Goal: Check status: Check status

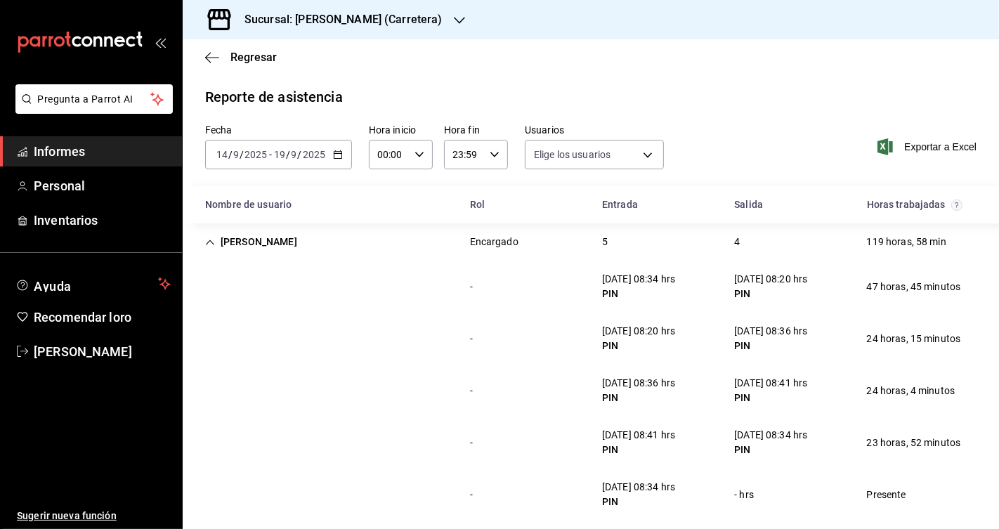
scroll to position [51, 0]
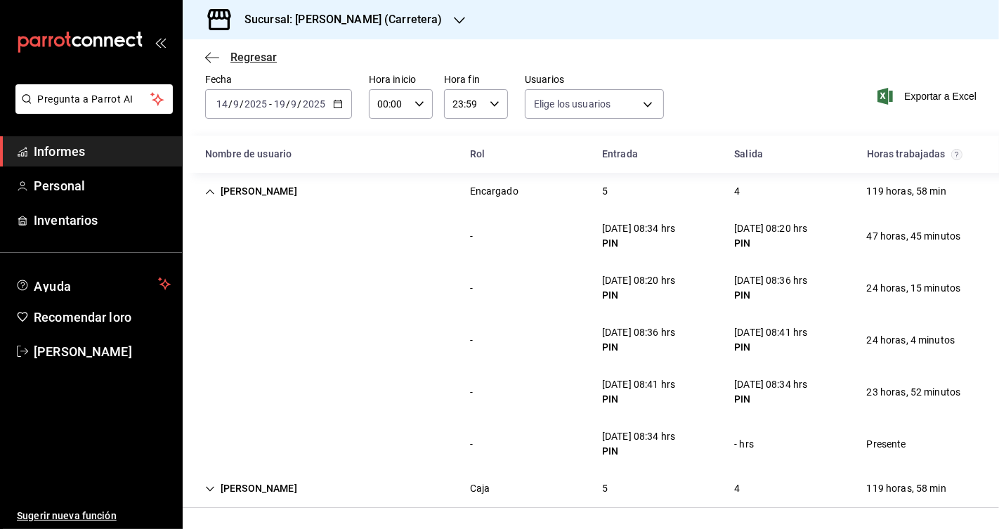
click at [253, 57] on font "Regresar" at bounding box center [253, 57] width 46 height 13
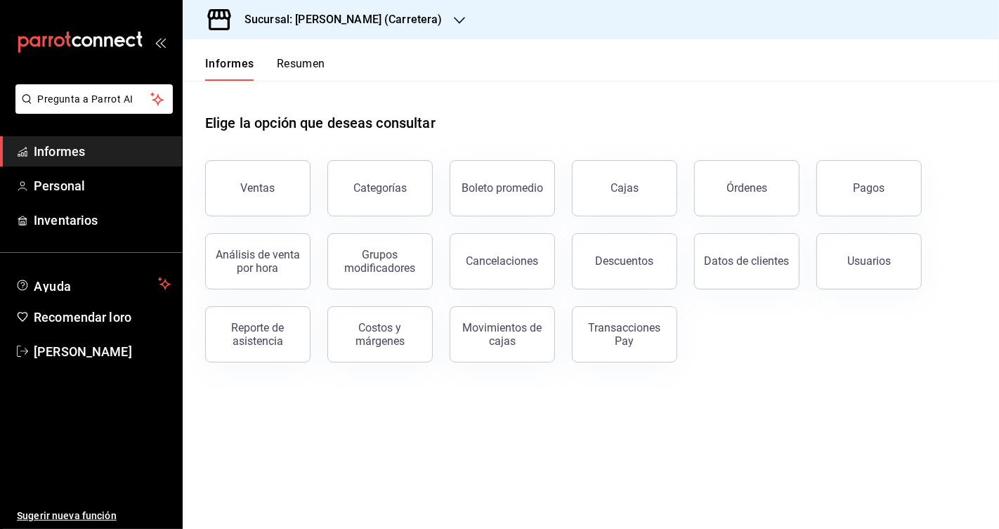
click at [361, 19] on font "Sucursal: [PERSON_NAME] (Carretera)" at bounding box center [343, 19] width 198 height 13
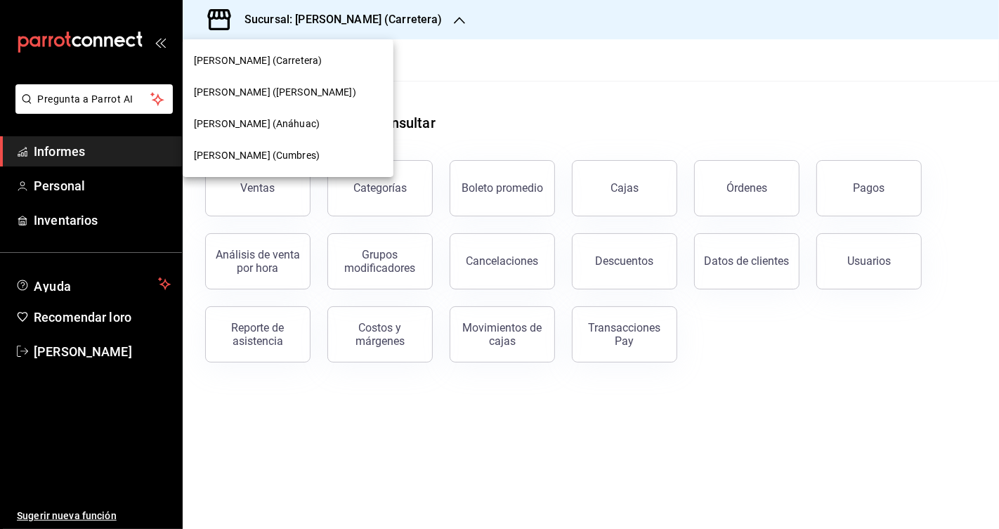
click at [306, 148] on div "[PERSON_NAME] (Cumbres)" at bounding box center [288, 155] width 188 height 15
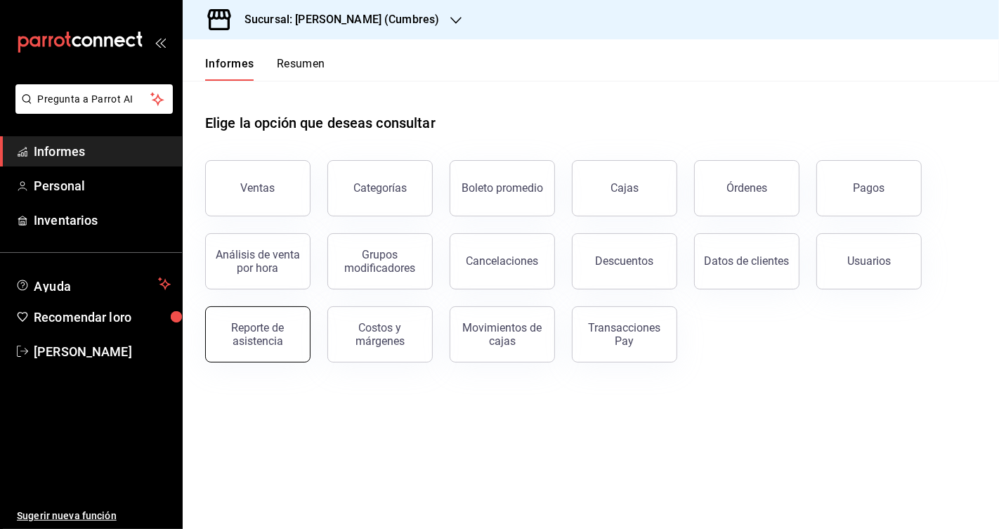
click at [265, 330] on font "Reporte de asistencia" at bounding box center [258, 334] width 53 height 27
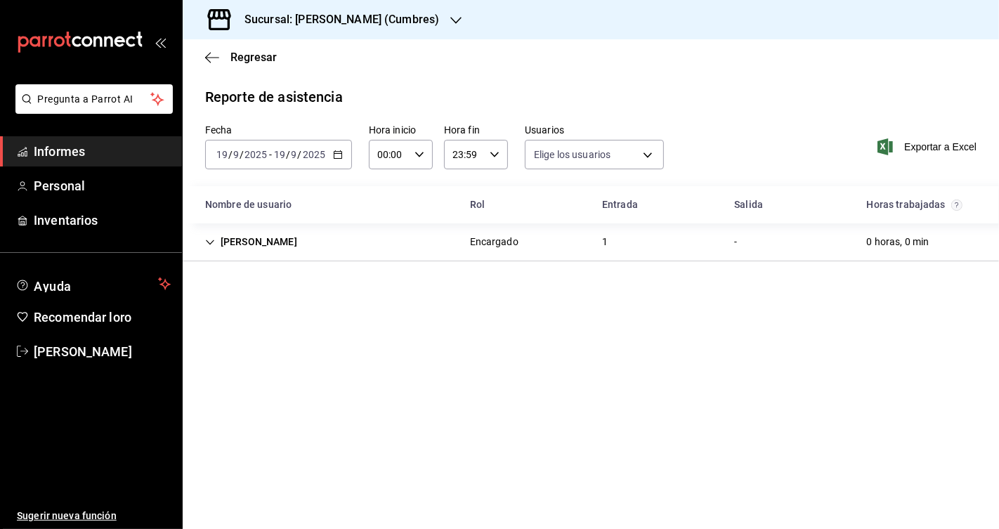
type input "4482a9f7-a814-48d2-9ed2-716c0801908d,b8b7026d-5ff2-4612-9dfd-4cbbdd3ae370,10460…"
click at [366, 15] on font "Sucursal: [PERSON_NAME] (Cumbres)" at bounding box center [341, 19] width 195 height 13
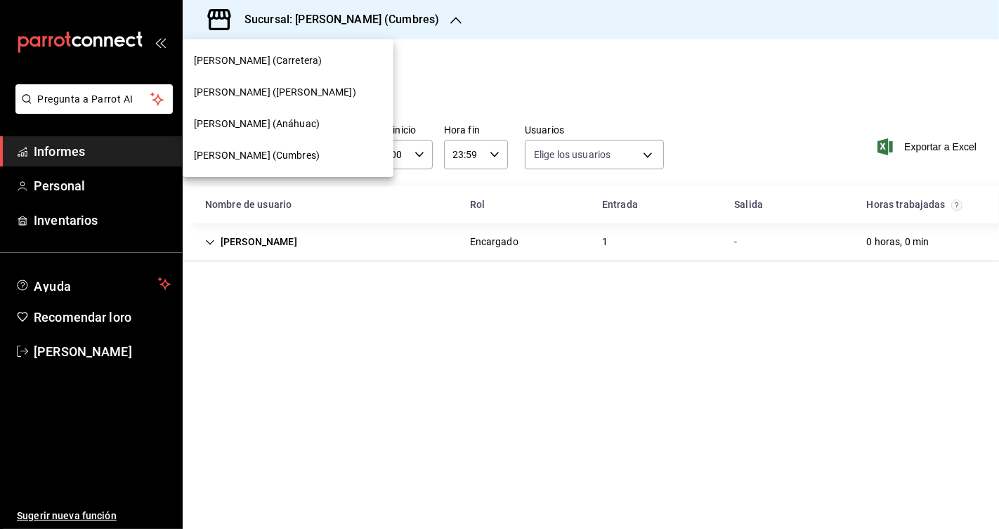
click at [499, 53] on div at bounding box center [499, 264] width 999 height 529
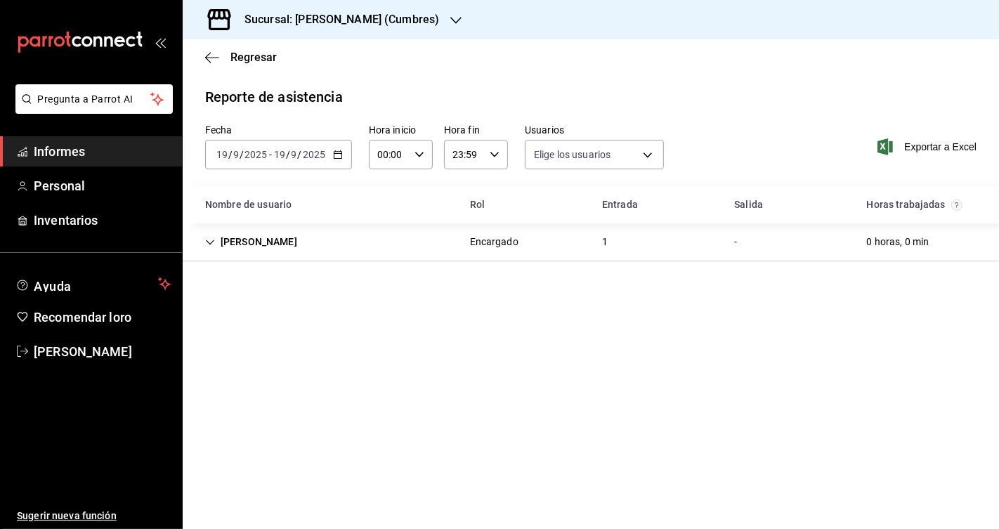
click at [340, 159] on icon "button" at bounding box center [338, 155] width 10 height 10
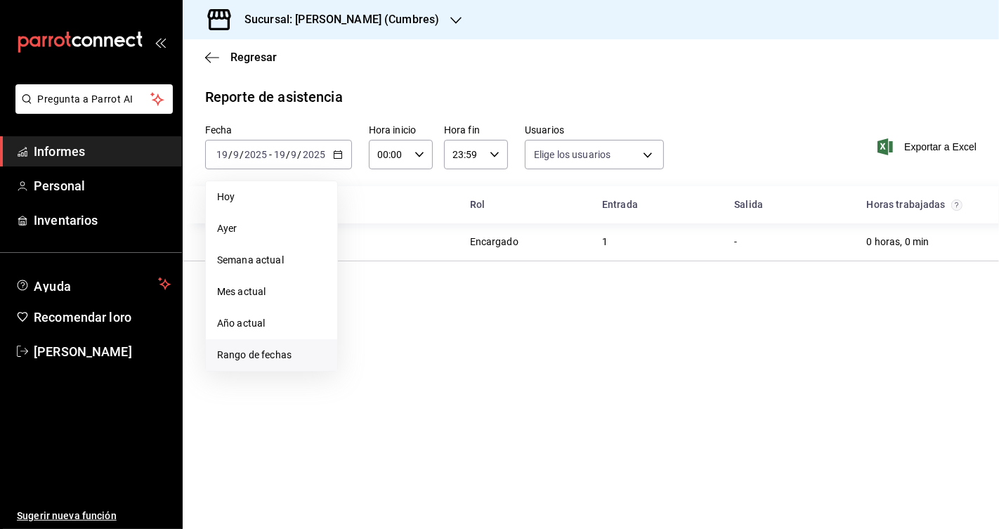
click at [289, 351] on font "Rango de fechas" at bounding box center [254, 354] width 74 height 11
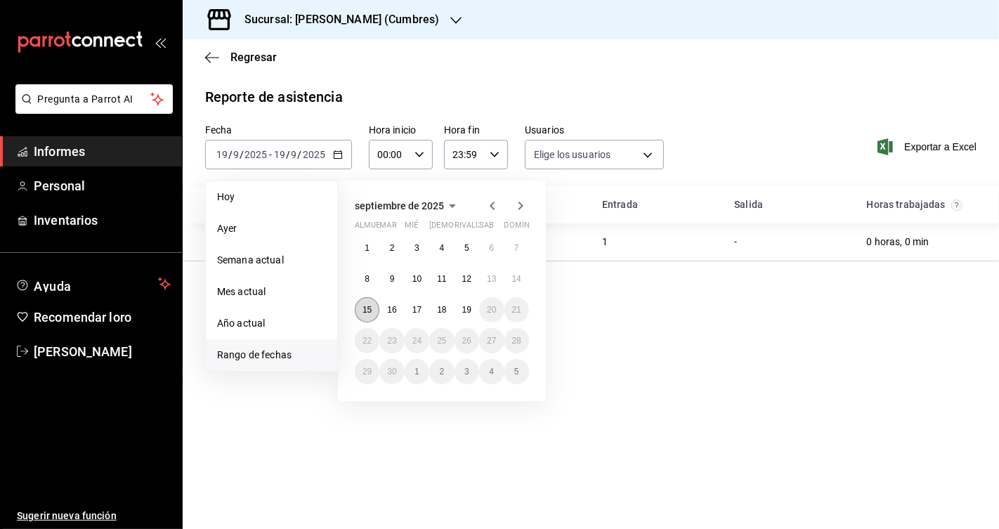
click at [372, 312] on font "15" at bounding box center [366, 310] width 9 height 10
click at [470, 313] on font "19" at bounding box center [466, 310] width 9 height 10
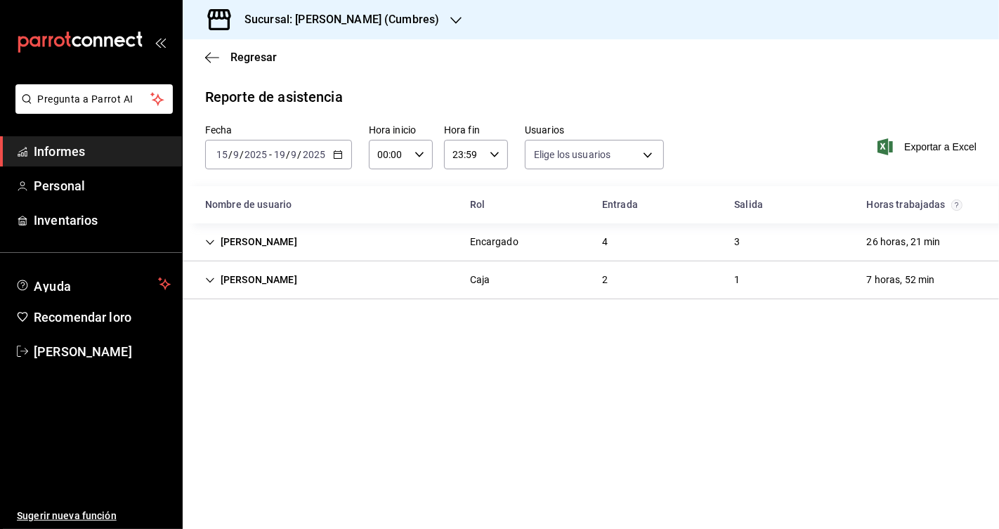
click at [264, 279] on div "[PERSON_NAME]" at bounding box center [251, 280] width 114 height 26
